Goal: Find specific page/section: Find specific page/section

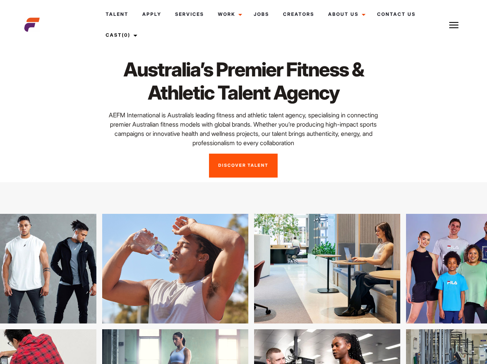
click at [122, 35] on link "Cast (0)" at bounding box center [120, 35] width 43 height 21
click at [454, 25] on img at bounding box center [454, 24] width 9 height 9
